Goal: Complete application form

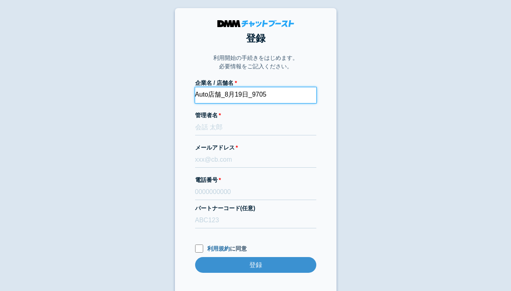
type input "Auto店舗_8月19日_9705"
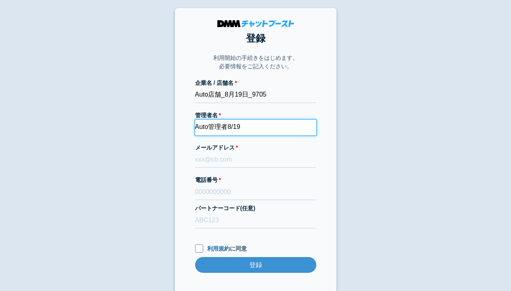
type input "Auto管理者8/19"
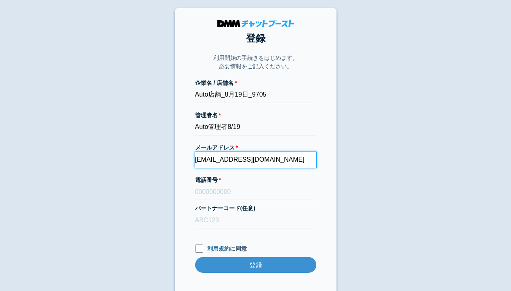
type input "[EMAIL_ADDRESS][DOMAIN_NAME]"
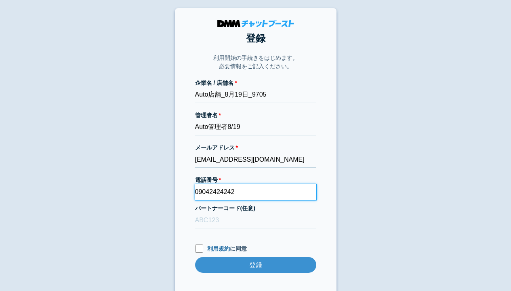
type input "09042424242"
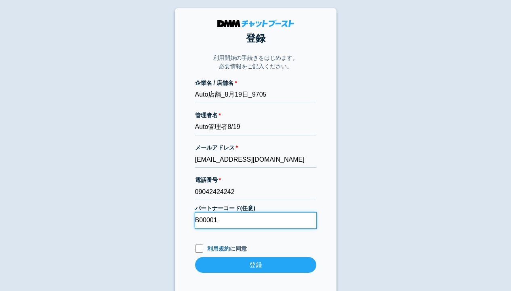
type input "B00001"
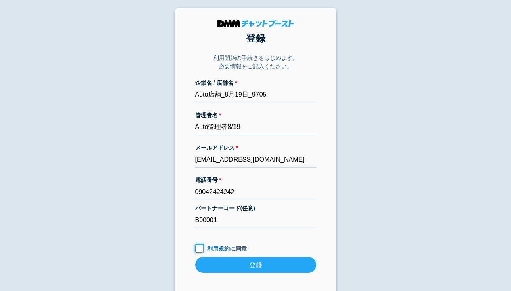
click at [199, 249] on input "利用規約 に同意" at bounding box center [199, 249] width 8 height 8
checkbox input "true"
click at [255, 266] on input "登録" at bounding box center [255, 265] width 121 height 16
